Goal: Find specific page/section

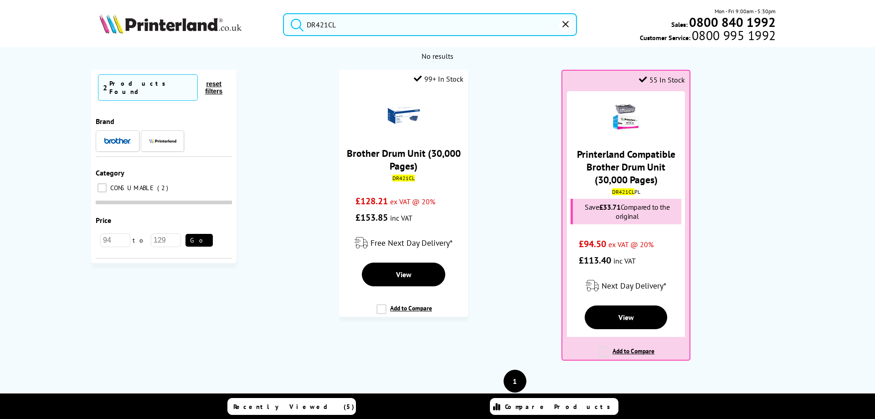
click at [270, 14] on div "DR421CL Mon - Fri 9:00am - 5:30pm Sales: 0800 840 1992 Customer Service: 0800 9…" at bounding box center [437, 27] width 729 height 40
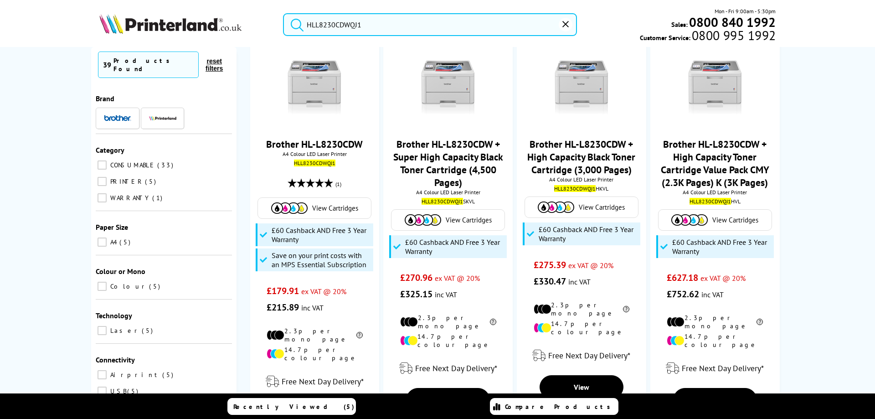
scroll to position [137, 0]
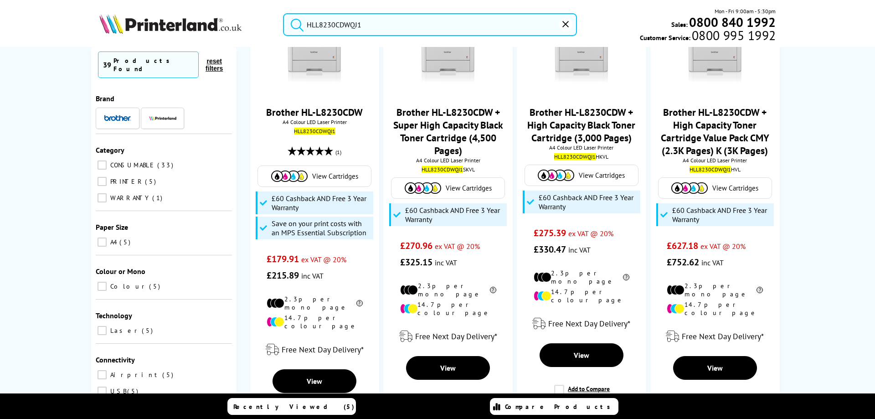
drag, startPoint x: 373, startPoint y: 27, endPoint x: 298, endPoint y: 25, distance: 75.3
click at [298, 25] on form "HLL8230CDWQJ1" at bounding box center [430, 24] width 294 height 23
paste input "C235V_DNIUK"
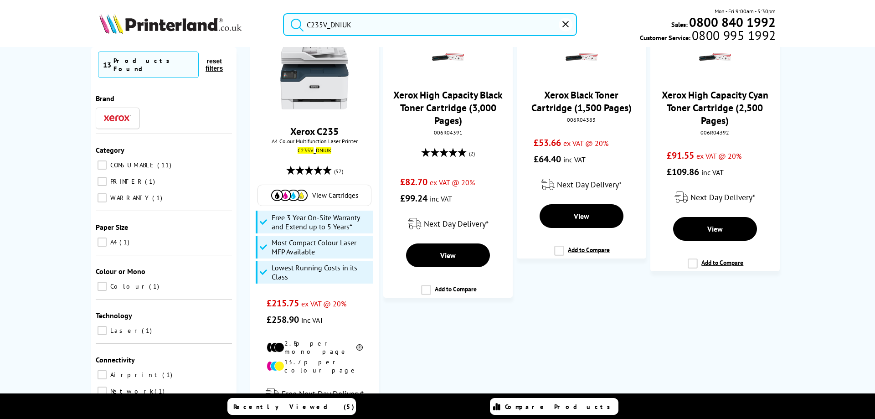
scroll to position [91, 0]
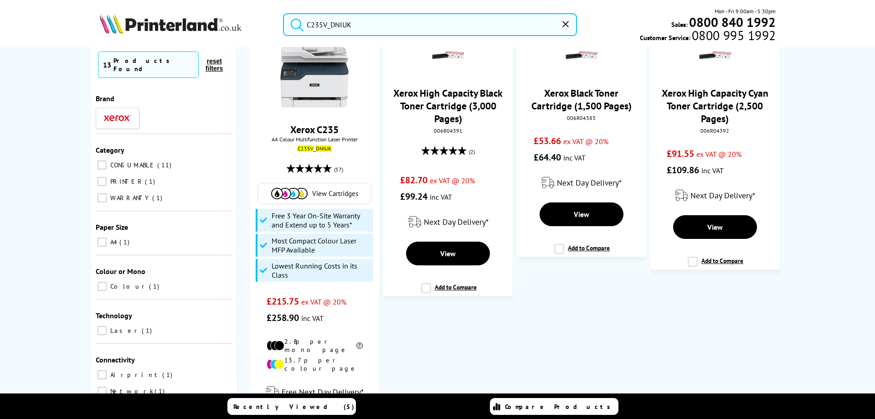
drag, startPoint x: 364, startPoint y: 31, endPoint x: 280, endPoint y: 31, distance: 83.9
click at [280, 31] on div "C235V_DNIUK" at bounding box center [424, 24] width 305 height 23
paste input "5456C013"
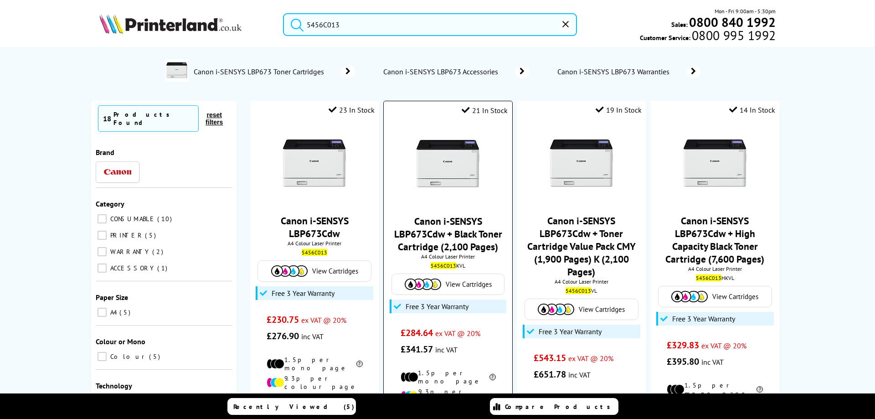
scroll to position [137, 0]
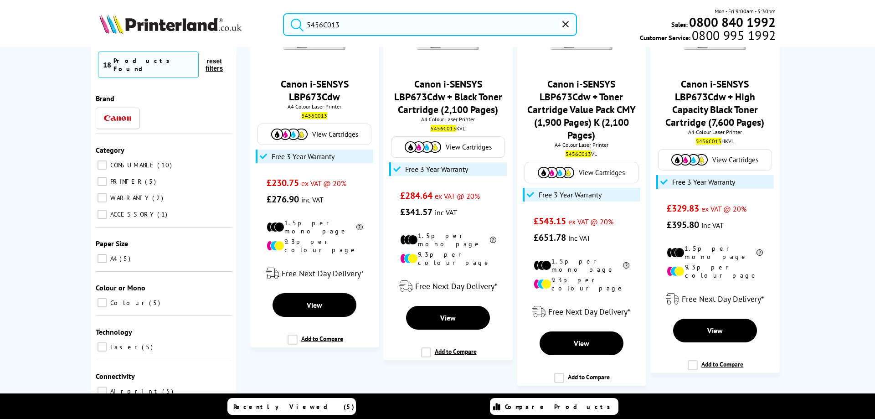
drag, startPoint x: 375, startPoint y: 31, endPoint x: 255, endPoint y: 31, distance: 120.4
click at [255, 31] on div "5456C013 Mon - Fri 9:00am - 5:30pm Sales: 0800 840 1992 Customer Service: 0800 …" at bounding box center [437, 27] width 729 height 40
paste input "4RA88F"
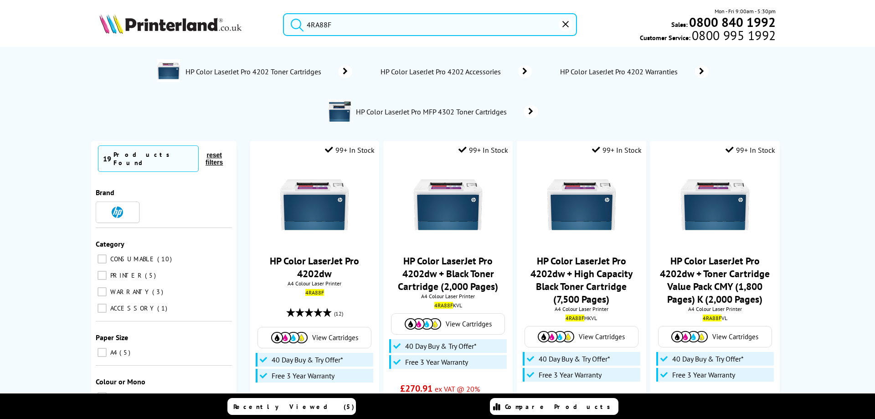
type input "4RA88F"
click at [284, 13] on button "submit" at bounding box center [295, 23] width 23 height 20
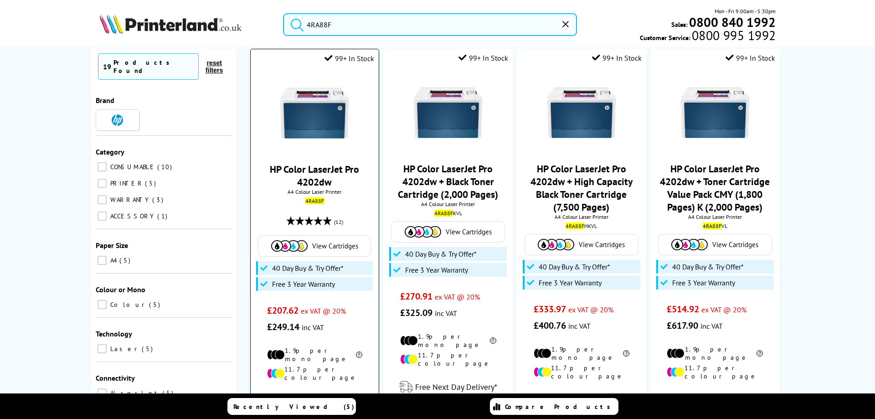
scroll to position [228, 0]
